Goal: Task Accomplishment & Management: Use online tool/utility

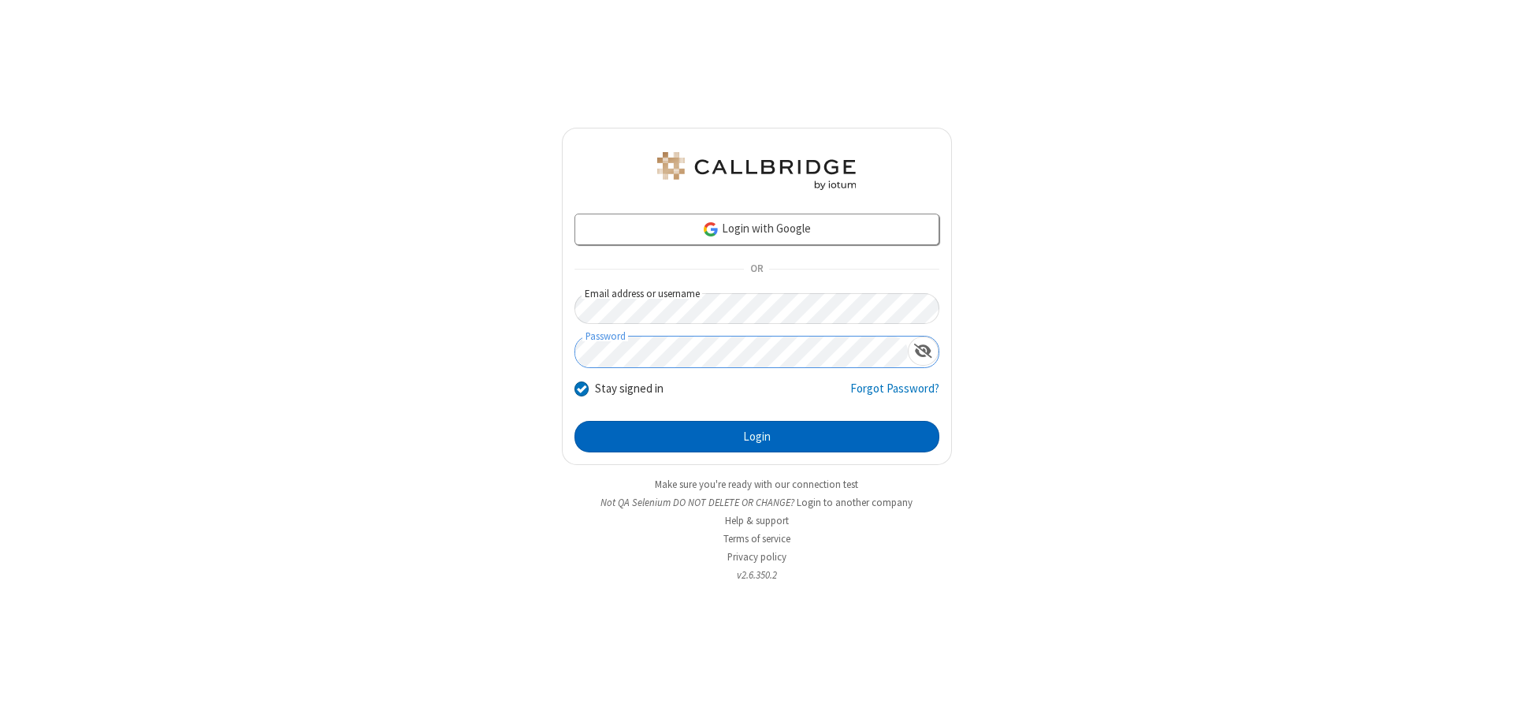
click at [756, 436] on button "Login" at bounding box center [756, 437] width 365 height 32
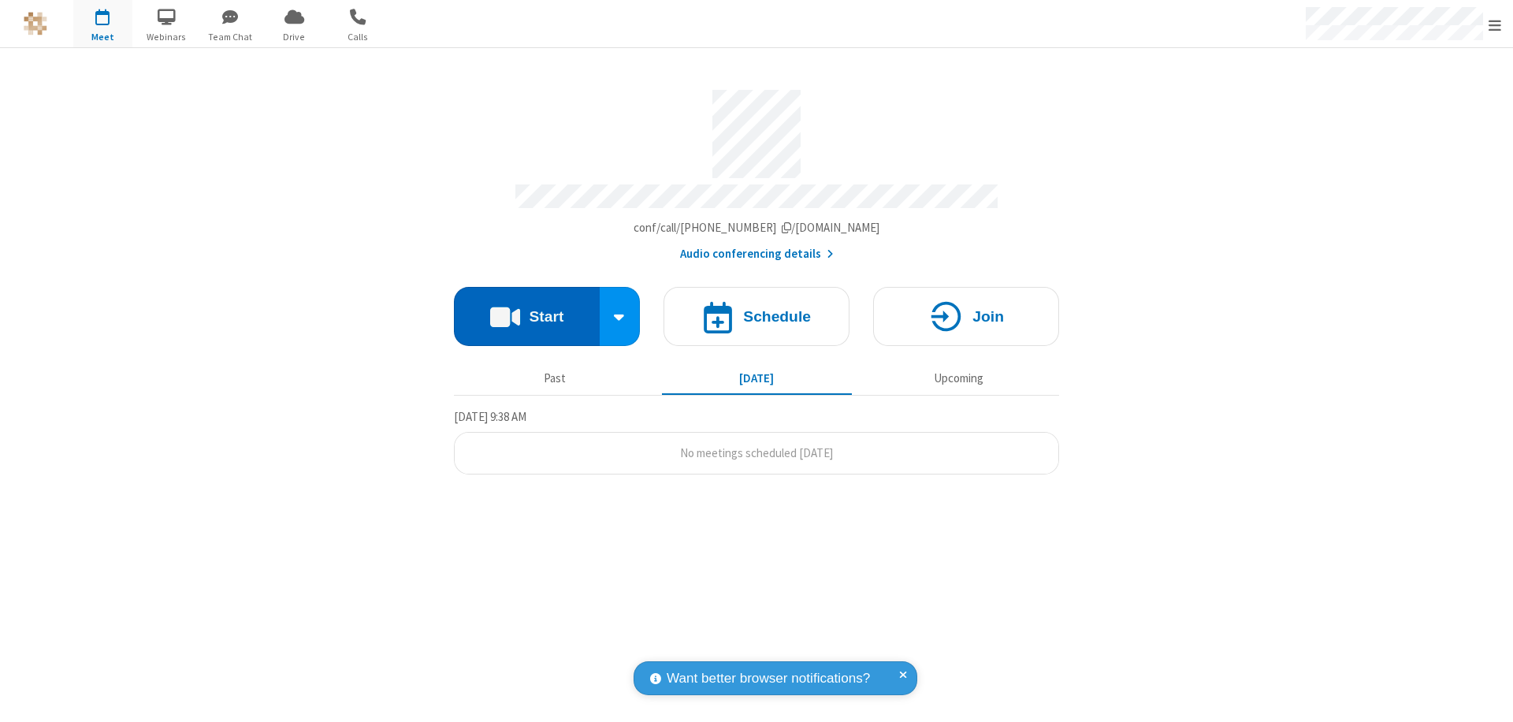
click at [526, 309] on button "Start" at bounding box center [527, 316] width 146 height 59
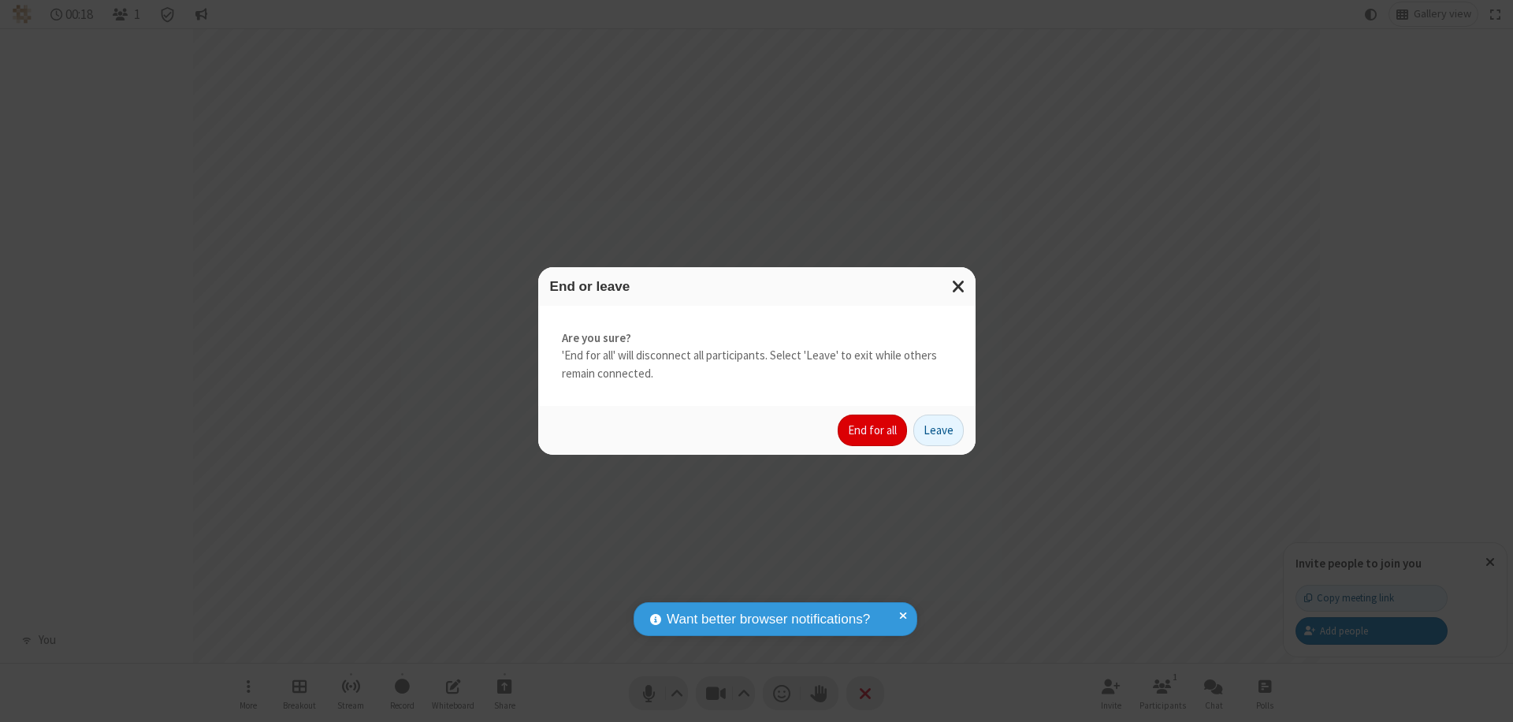
click at [873, 430] on button "End for all" at bounding box center [871, 430] width 69 height 32
